Goal: Navigation & Orientation: Find specific page/section

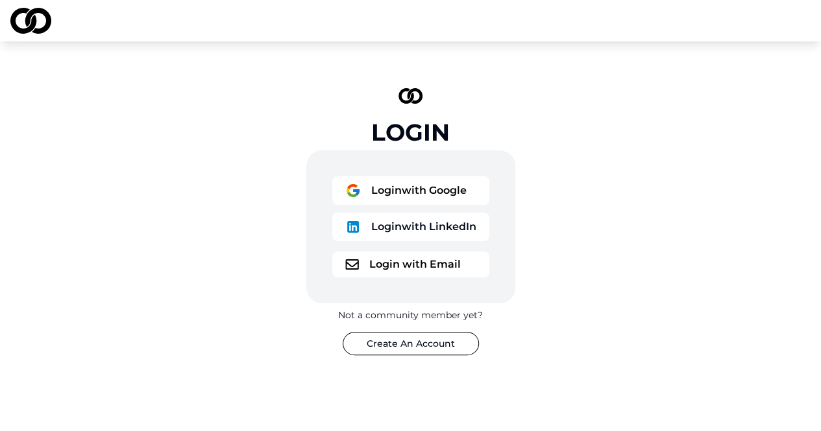
click at [427, 184] on button "Login with Google" at bounding box center [410, 190] width 157 height 29
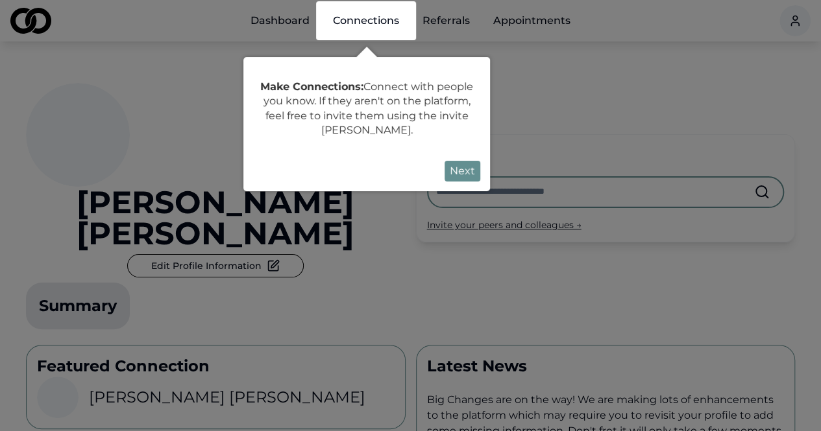
click at [459, 178] on button "Next" at bounding box center [462, 171] width 36 height 21
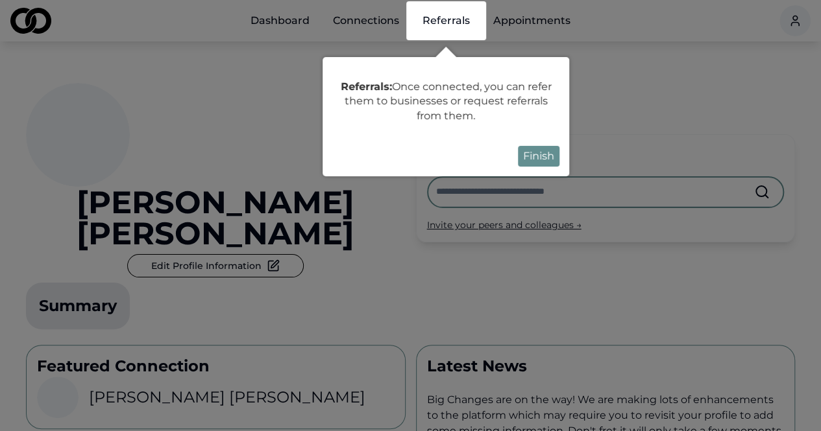
click at [544, 154] on button "Finish" at bounding box center [539, 156] width 42 height 21
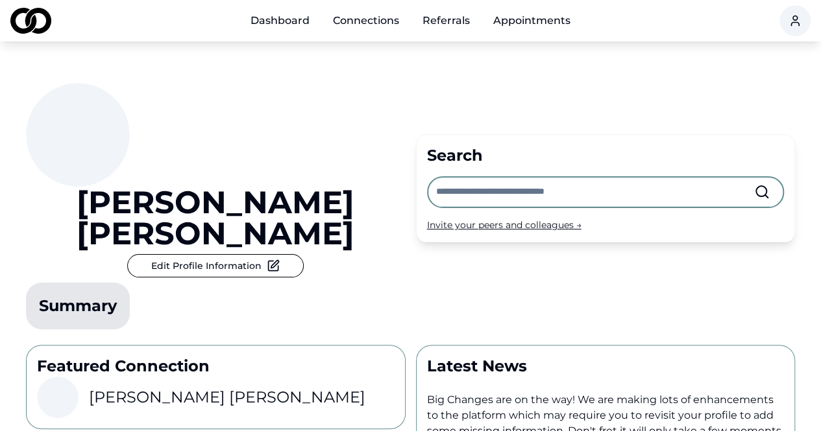
click at [297, 27] on link "Dashboard" at bounding box center [280, 21] width 80 height 26
click at [368, 23] on link "Connections" at bounding box center [365, 21] width 87 height 26
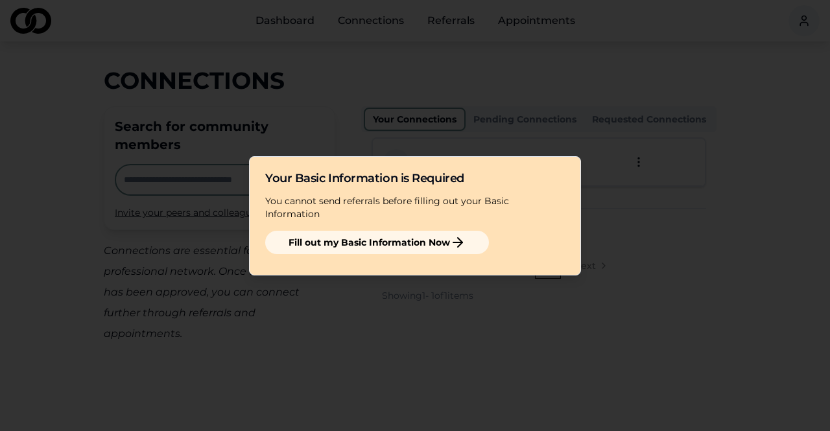
click at [663, 265] on div at bounding box center [415, 215] width 830 height 431
click at [564, 198] on div "Your Basic Information is Required You cannot send referrals before filling out…" at bounding box center [415, 215] width 332 height 119
click at [488, 7] on div at bounding box center [415, 215] width 830 height 431
click at [470, 23] on div at bounding box center [415, 215] width 830 height 431
click at [420, 248] on div "Fill out my Basic Information Now" at bounding box center [415, 245] width 300 height 29
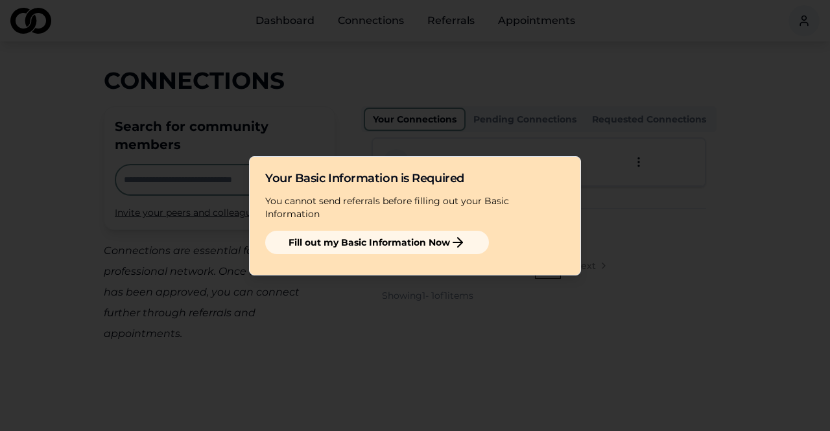
click at [420, 245] on button "Fill out my Basic Information Now" at bounding box center [377, 242] width 224 height 23
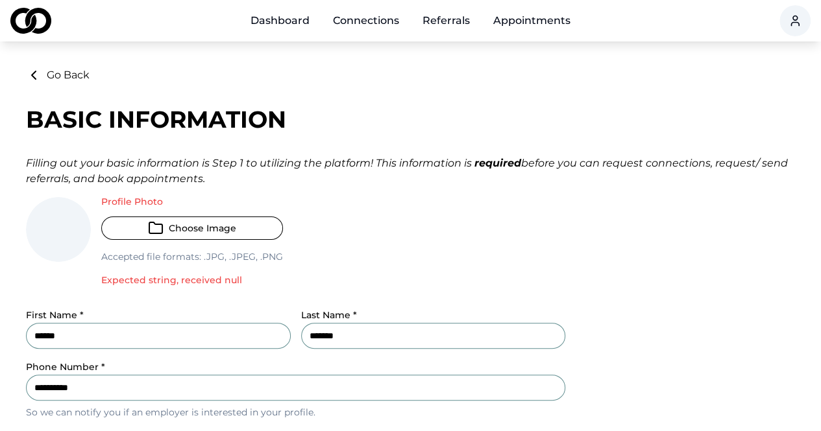
click at [449, 21] on link "Referrals" at bounding box center [446, 21] width 68 height 26
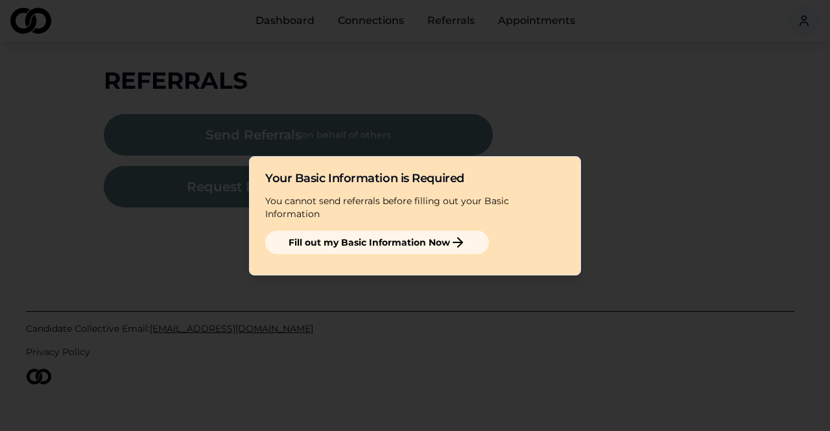
click at [410, 248] on div "Fill out my Basic Information Now" at bounding box center [415, 245] width 300 height 29
click at [412, 233] on button "Fill out my Basic Information Now" at bounding box center [377, 242] width 224 height 23
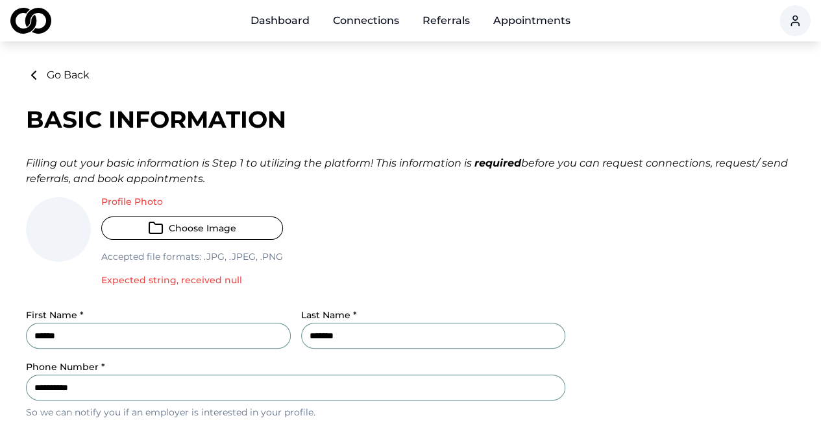
click at [272, 13] on link "Dashboard" at bounding box center [280, 21] width 80 height 26
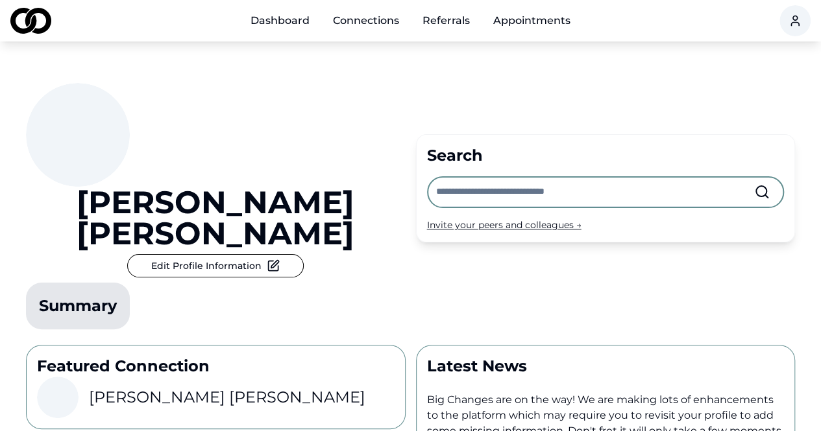
click at [500, 178] on input "text" at bounding box center [595, 192] width 319 height 29
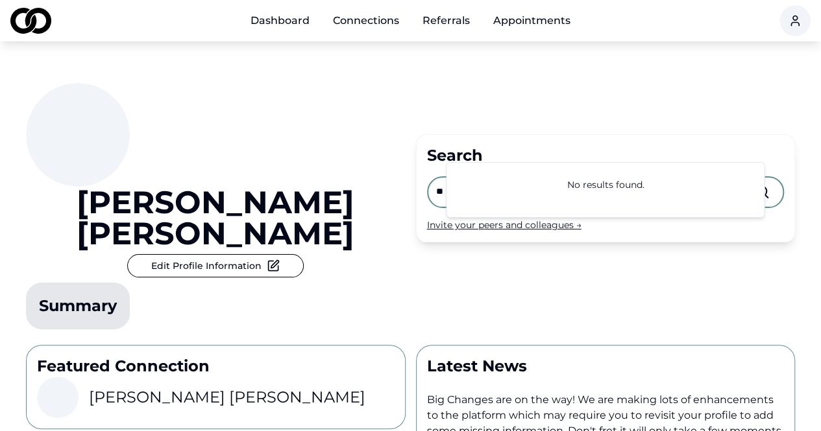
type input "*"
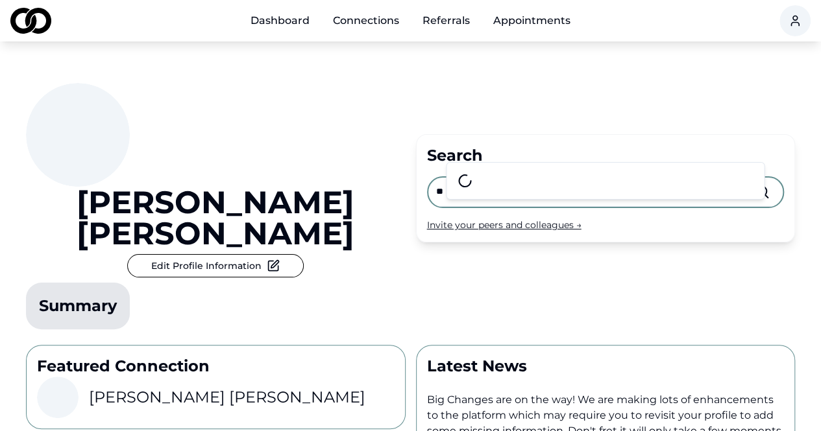
type input "*"
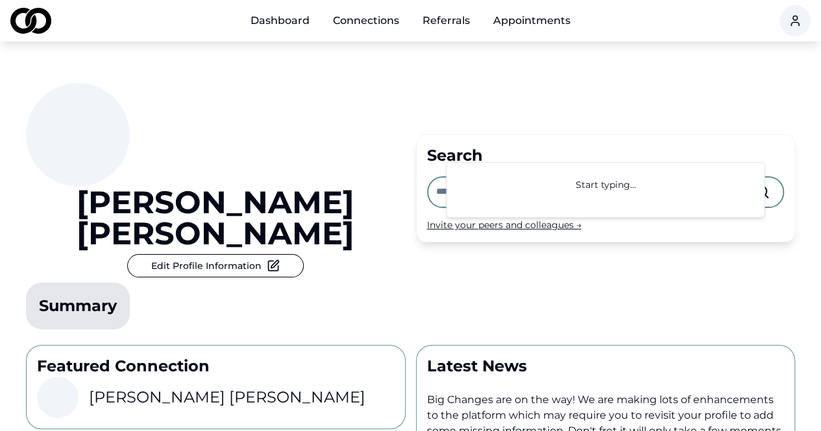
click at [790, 18] on html "Dashboard Connections Referrals Appointments [PERSON_NAME] Edit Profile Informa…" at bounding box center [410, 215] width 821 height 431
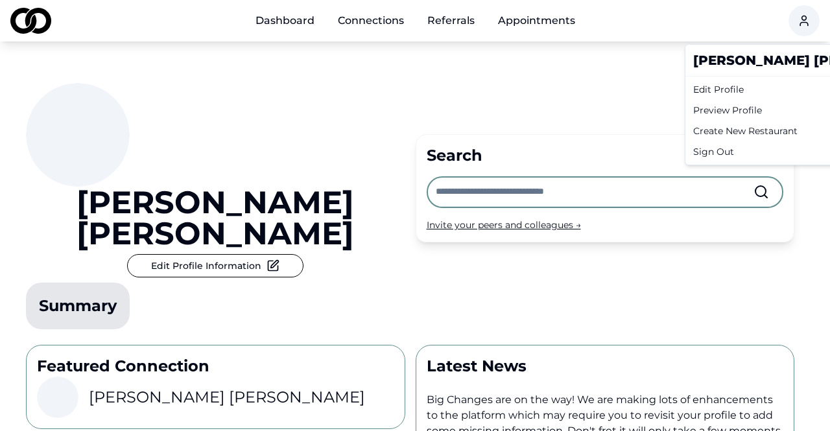
click at [737, 108] on div "Preview Profile" at bounding box center [812, 110] width 248 height 21
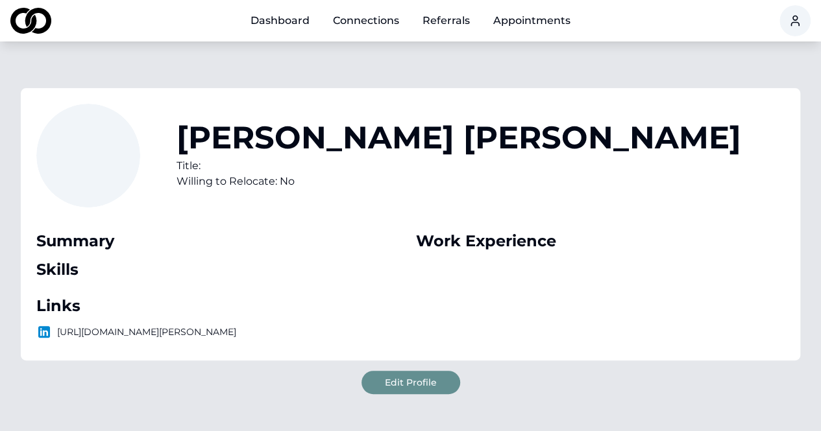
click at [38, 16] on img at bounding box center [30, 21] width 41 height 26
